Goal: Task Accomplishment & Management: Manage account settings

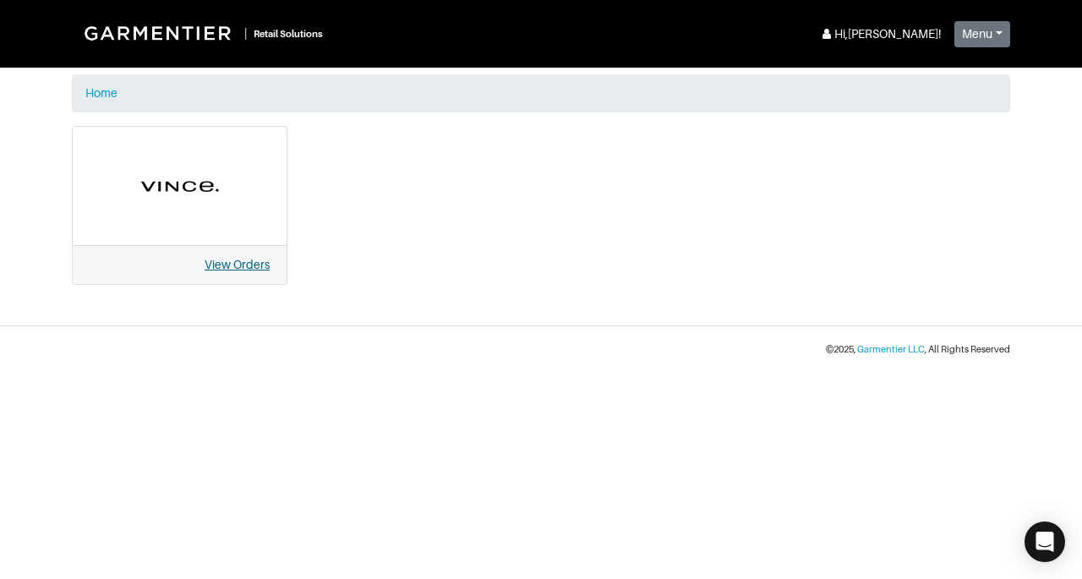
click at [229, 258] on link "View Orders" at bounding box center [237, 265] width 65 height 14
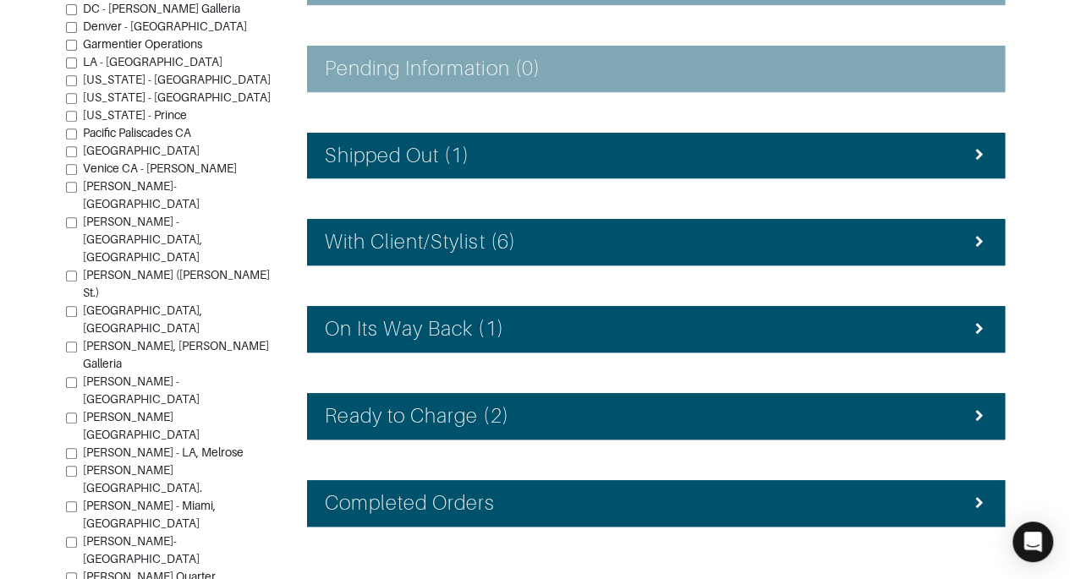
scroll to position [380, 0]
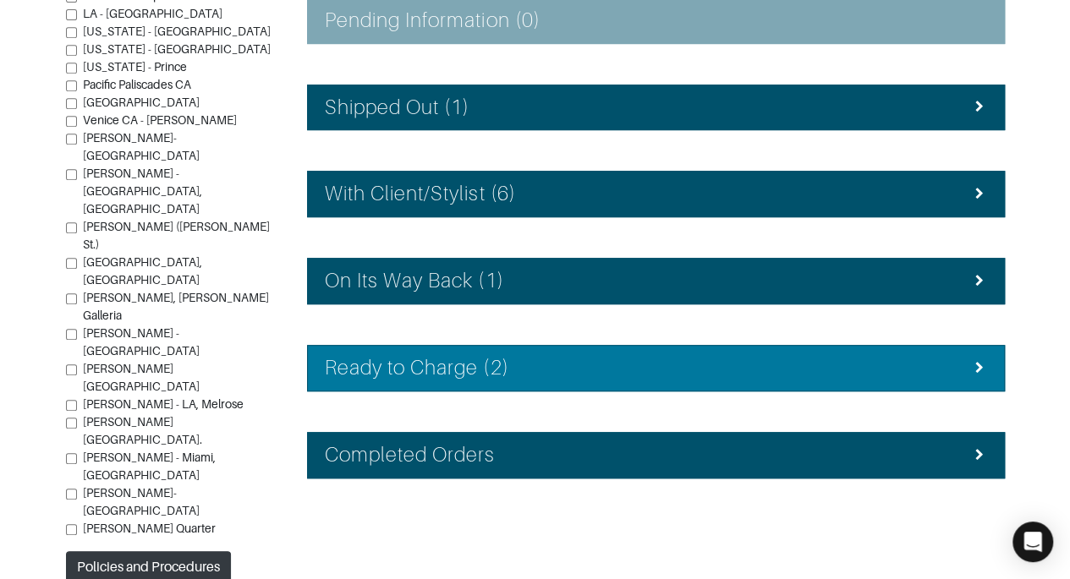
click at [907, 358] on div "Ready to Charge (2)" at bounding box center [656, 368] width 662 height 25
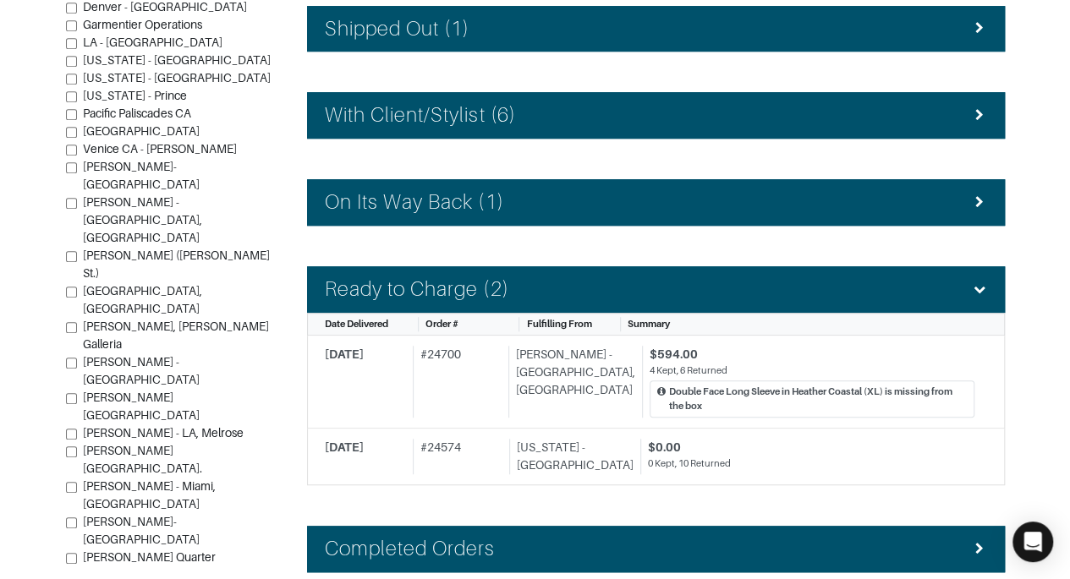
scroll to position [551, 0]
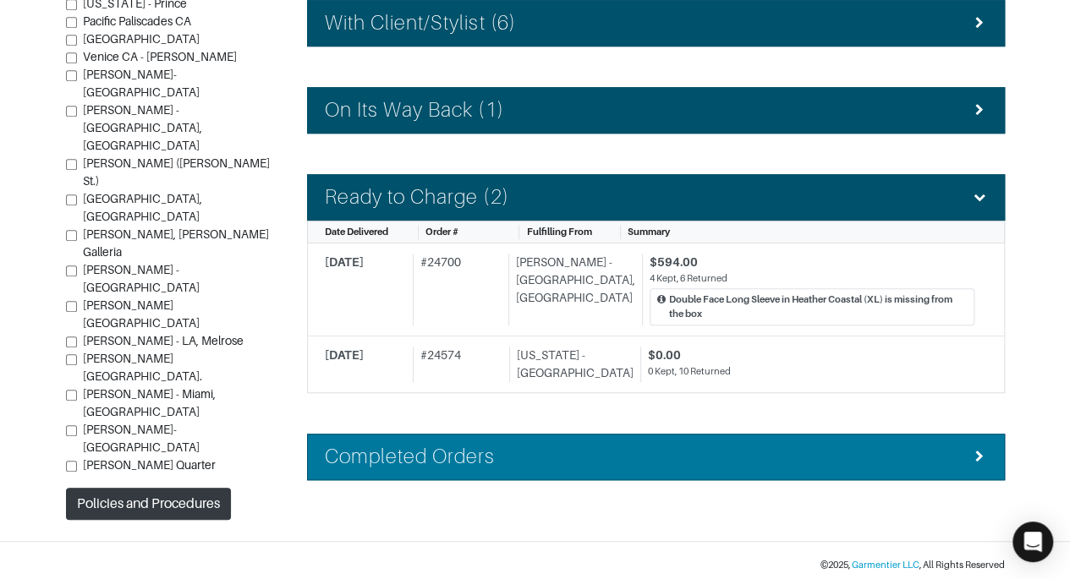
click at [783, 445] on div "Completed Orders" at bounding box center [656, 457] width 662 height 25
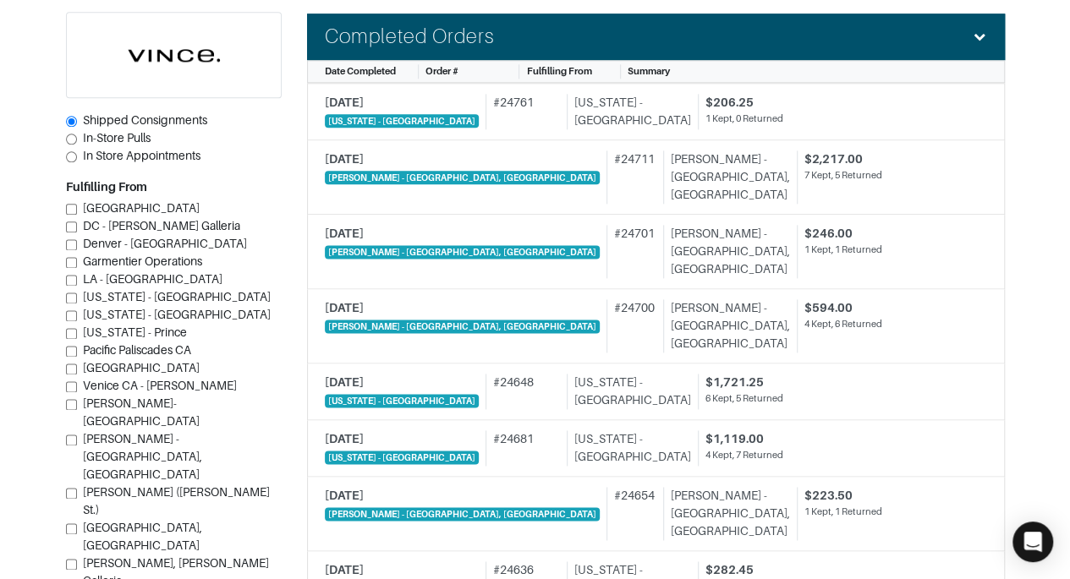
scroll to position [616, 0]
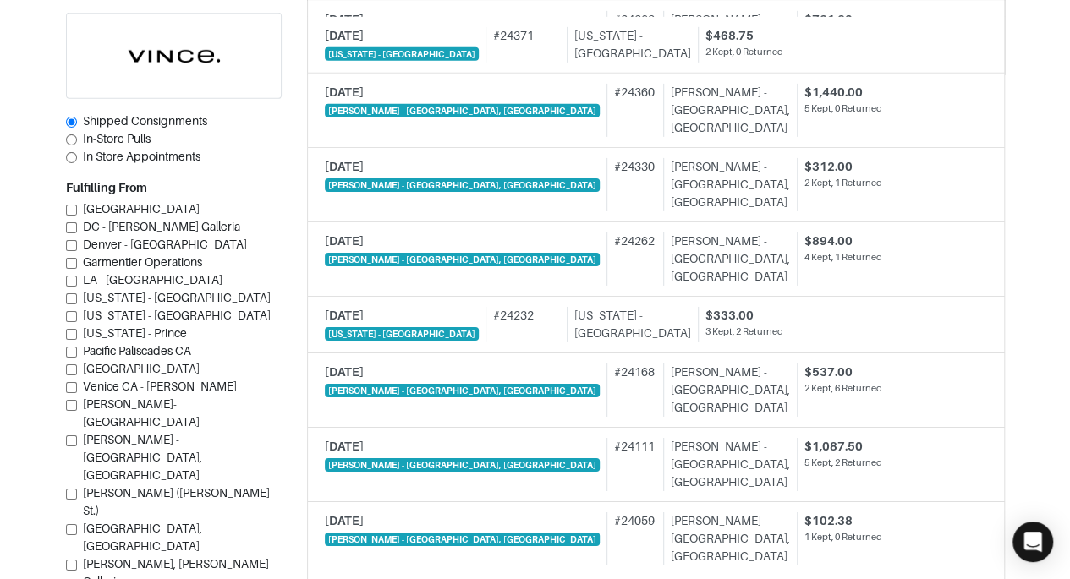
scroll to position [2679, 0]
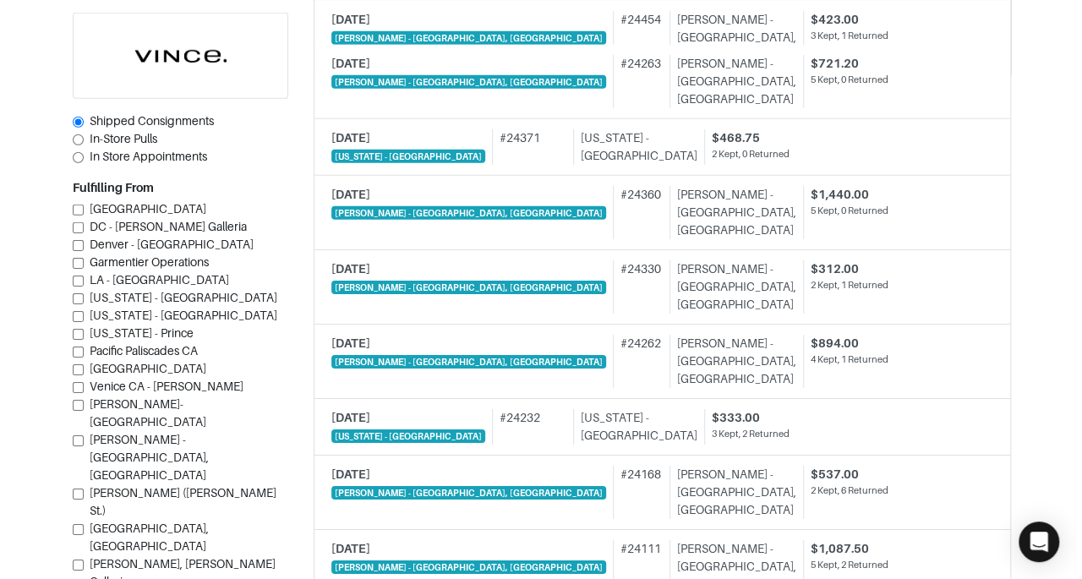
scroll to position [2578, 0]
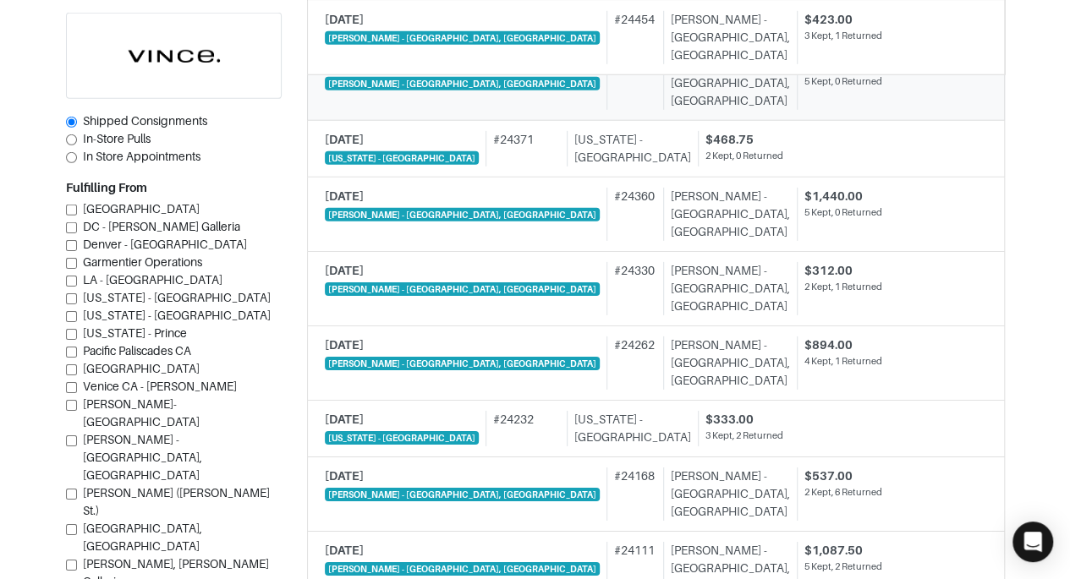
click at [797, 92] on div "$721.20 5 Kept, 0 Returned" at bounding box center [886, 83] width 178 height 53
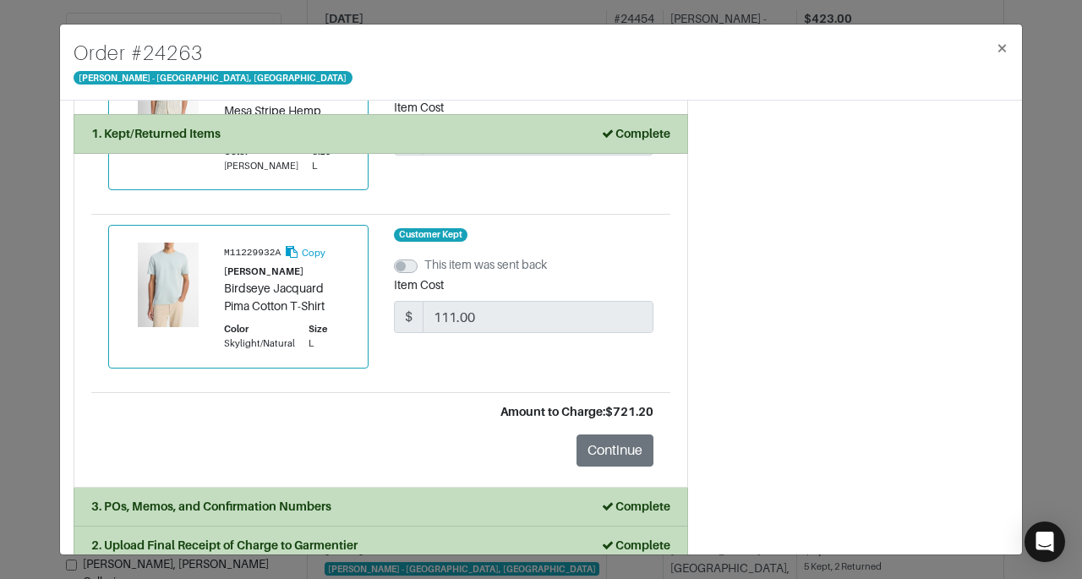
scroll to position [715, 0]
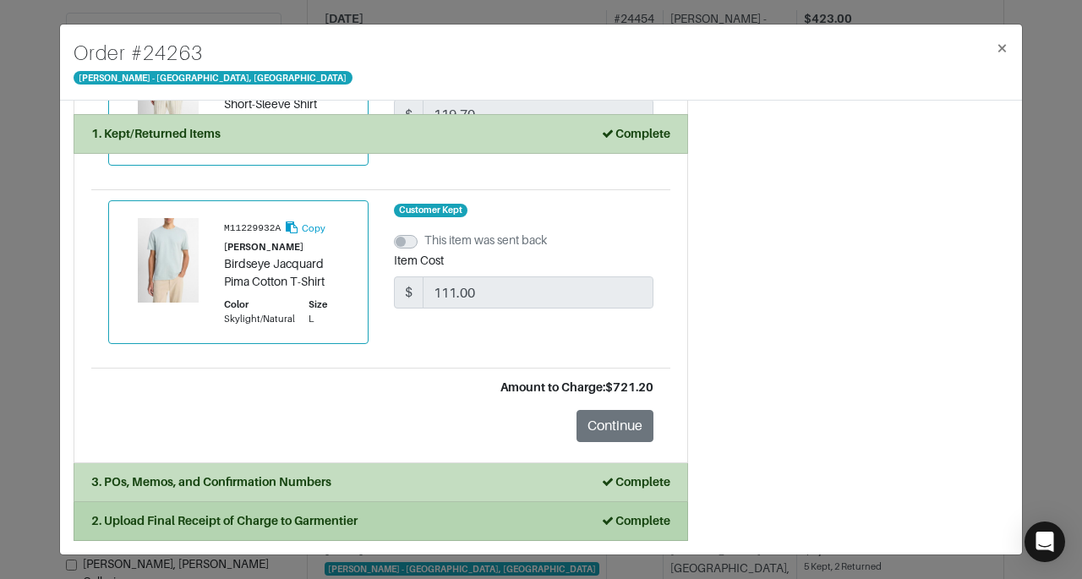
click at [552, 512] on li "2. Upload Final Receipt of Charge to Garmentier Complete" at bounding box center [381, 521] width 615 height 39
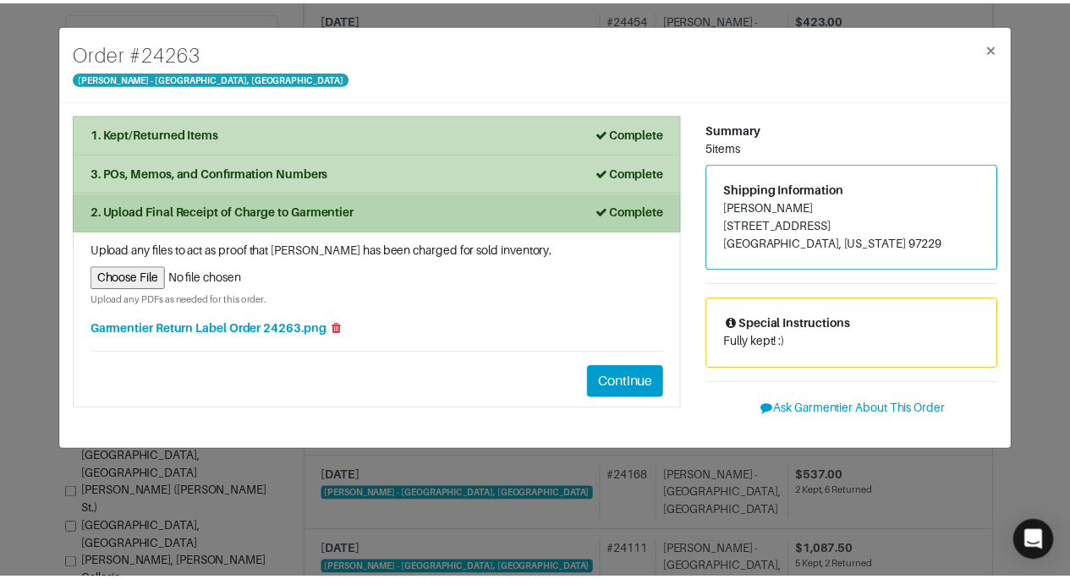
scroll to position [0, 0]
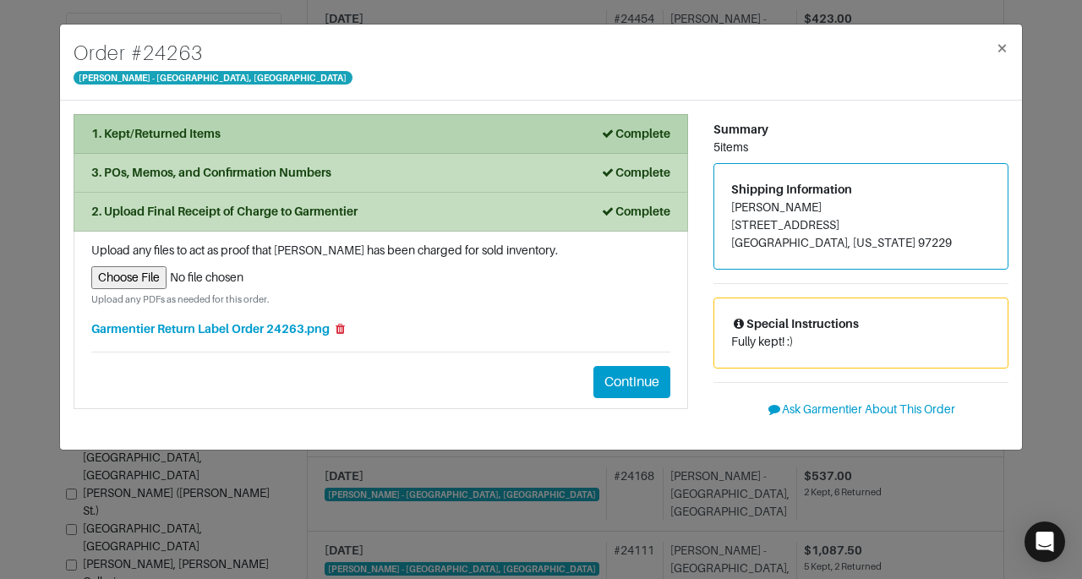
click at [647, 133] on strong "Complete" at bounding box center [635, 134] width 70 height 14
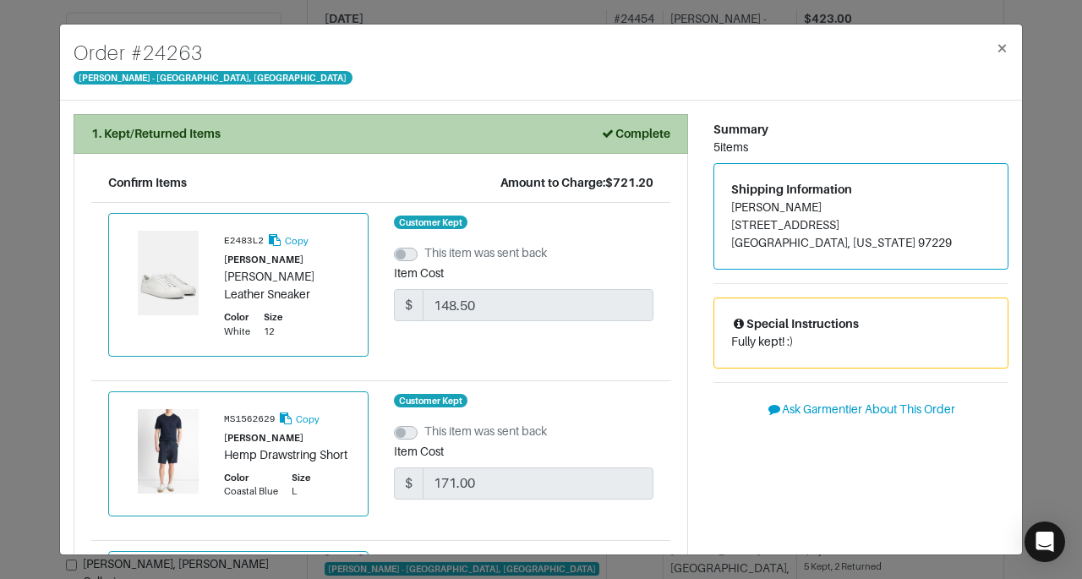
click at [647, 133] on strong "Complete" at bounding box center [635, 134] width 70 height 14
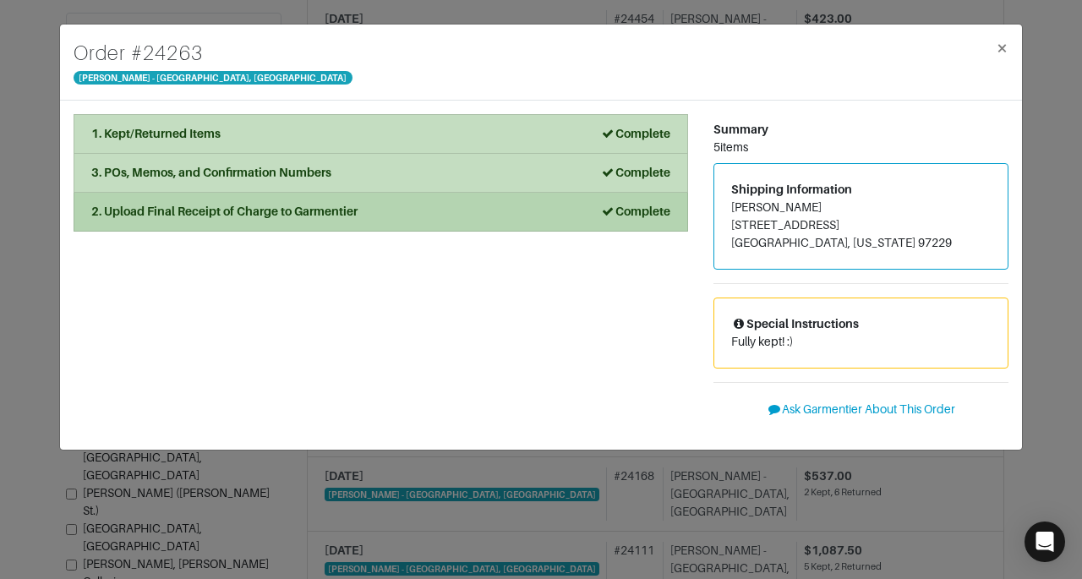
click at [661, 218] on div "Complete" at bounding box center [635, 212] width 70 height 18
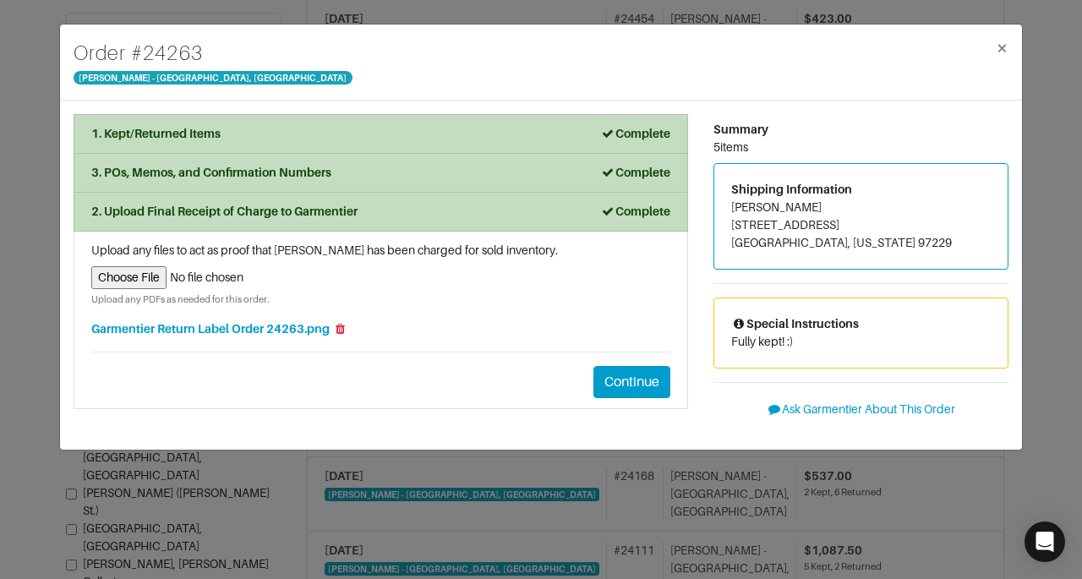
click at [132, 276] on input "file" at bounding box center [380, 277] width 579 height 23
type input "C:\fakepath\Garmentier Order 24263.pdf"
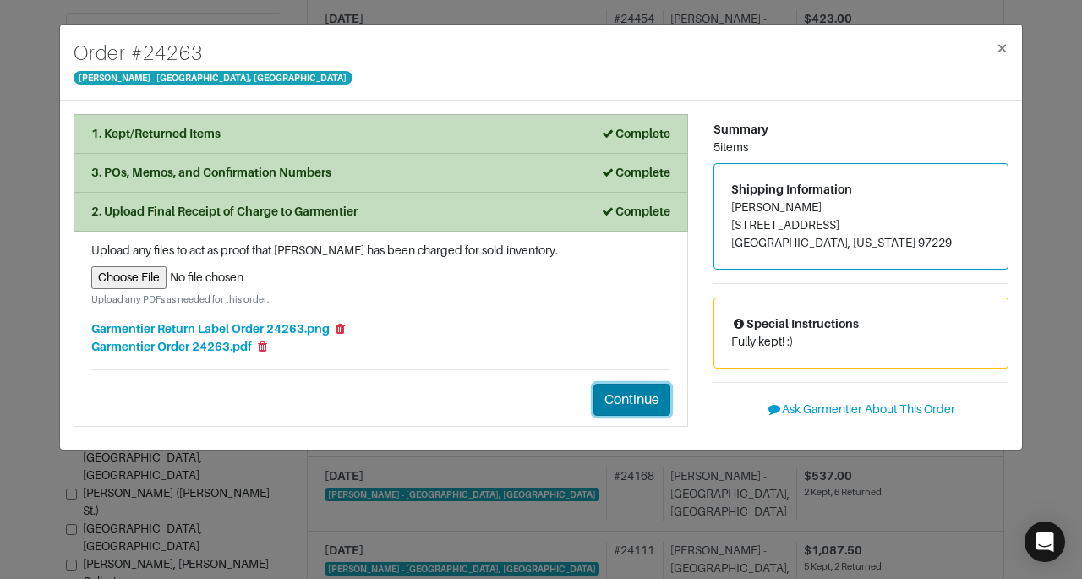
click at [628, 397] on button "Continue" at bounding box center [632, 400] width 77 height 32
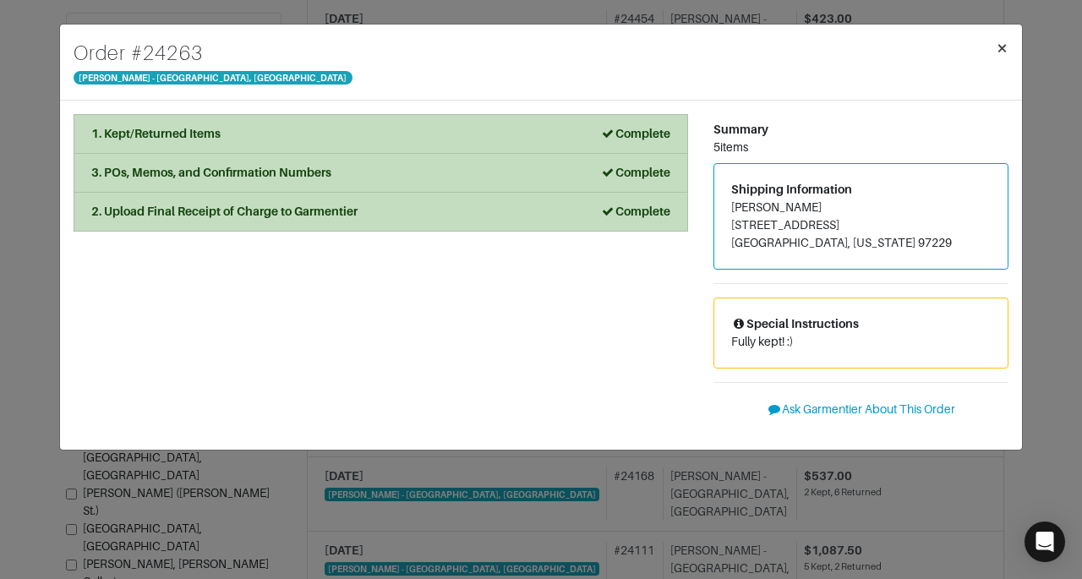
click at [1003, 52] on span "×" at bounding box center [1002, 47] width 13 height 23
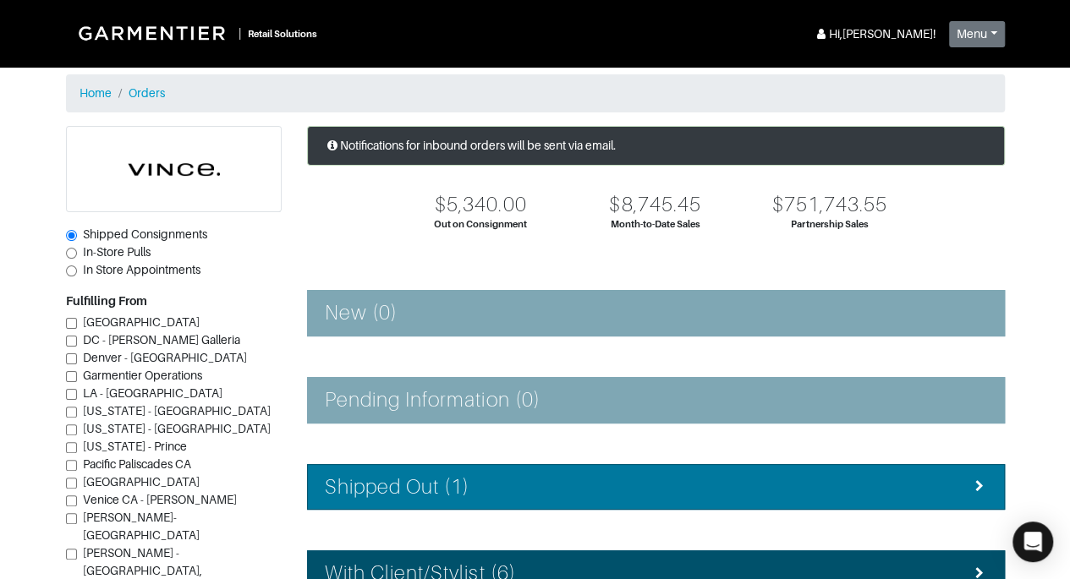
click at [884, 495] on div "Shipped Out (1)" at bounding box center [656, 487] width 662 height 25
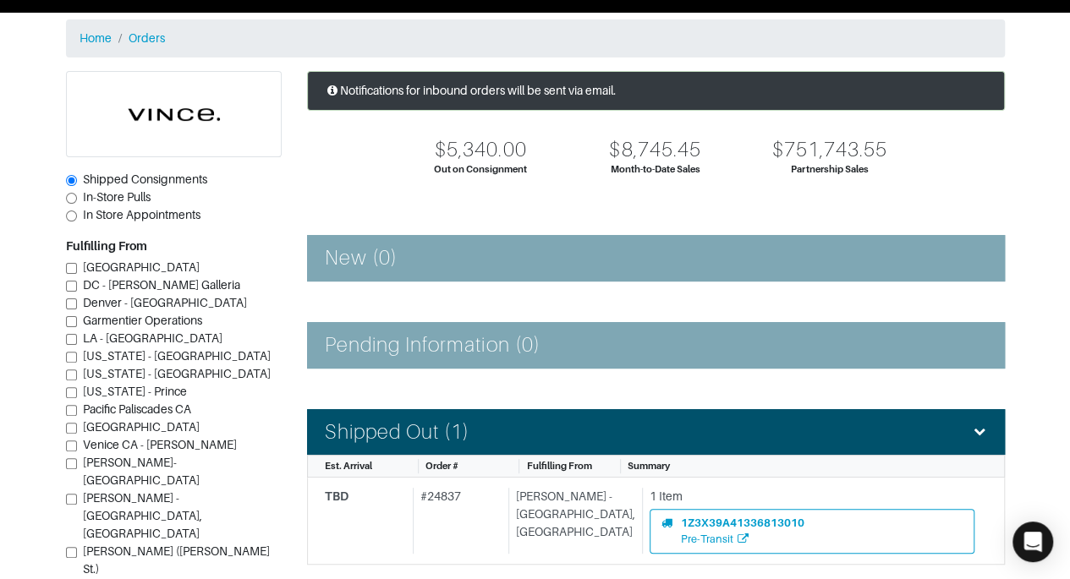
scroll to position [33, 0]
